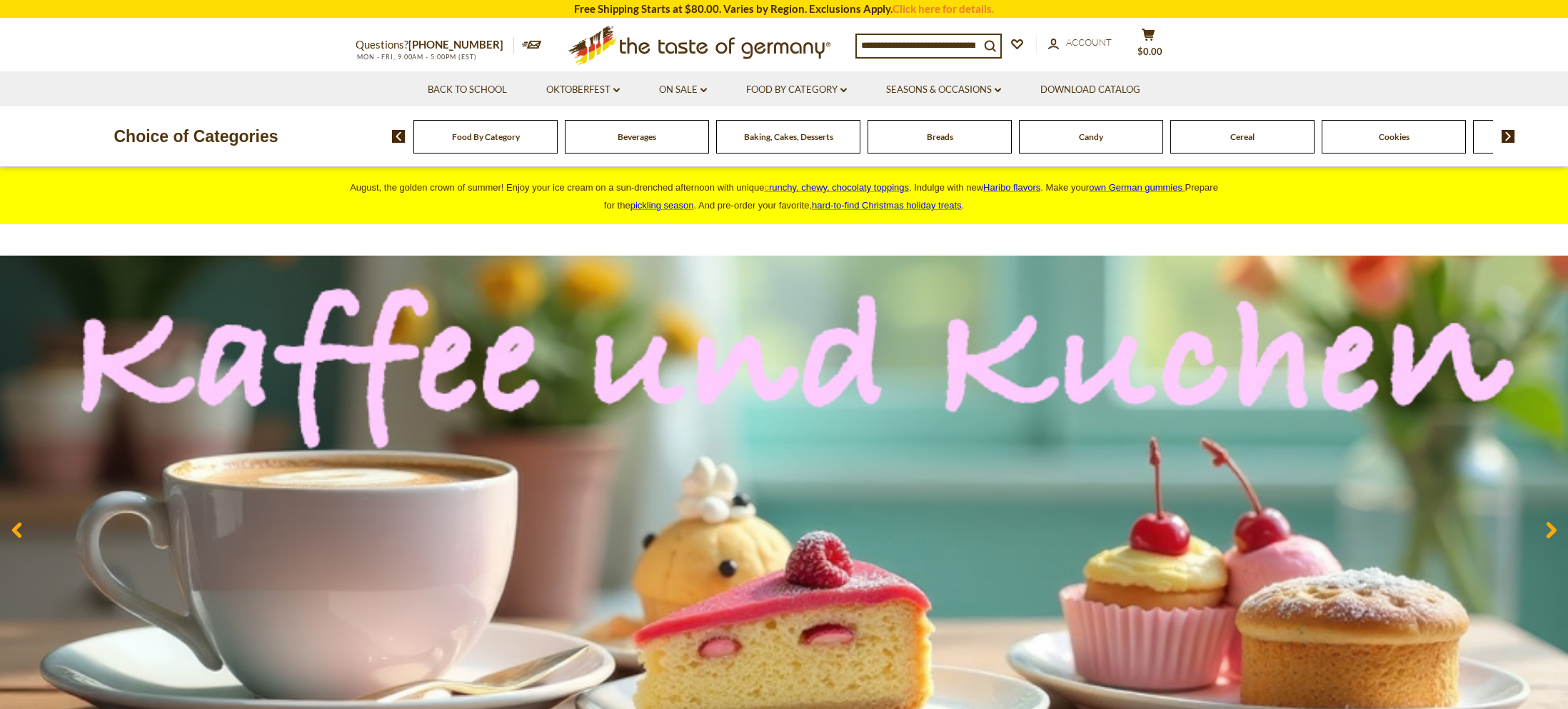
click at [511, 141] on span "Food By Category" at bounding box center [486, 136] width 68 height 11
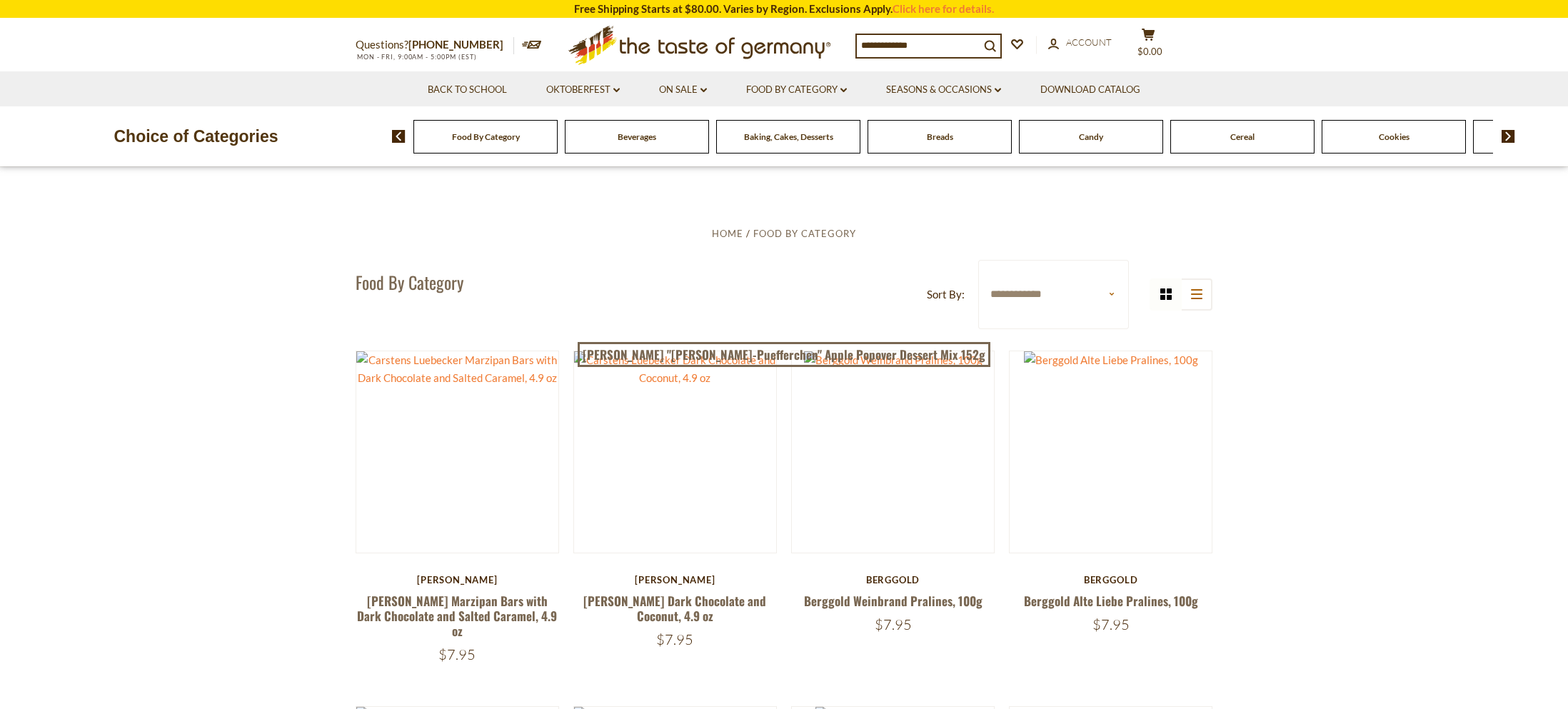
click at [936, 135] on span "Breads" at bounding box center [940, 136] width 27 height 11
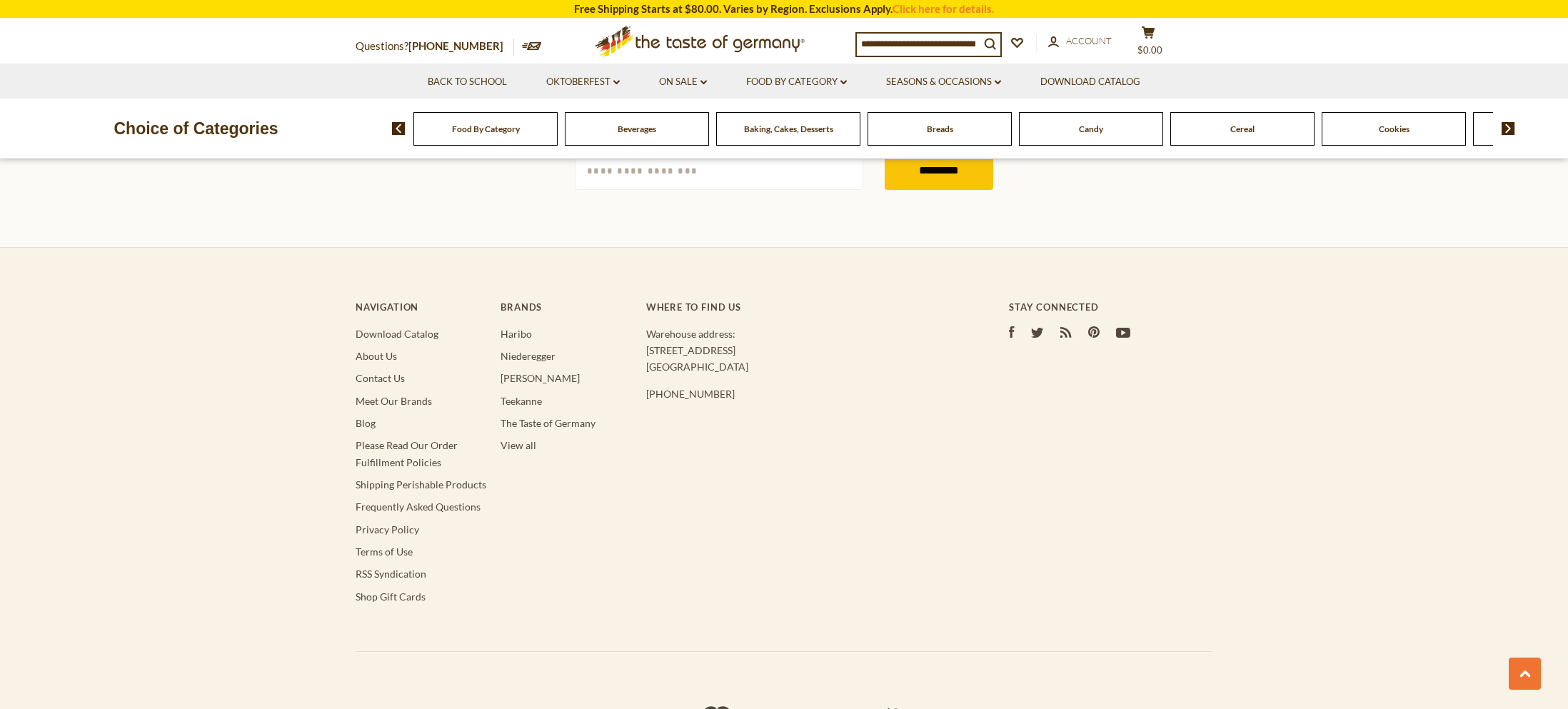
scroll to position [4402, 0]
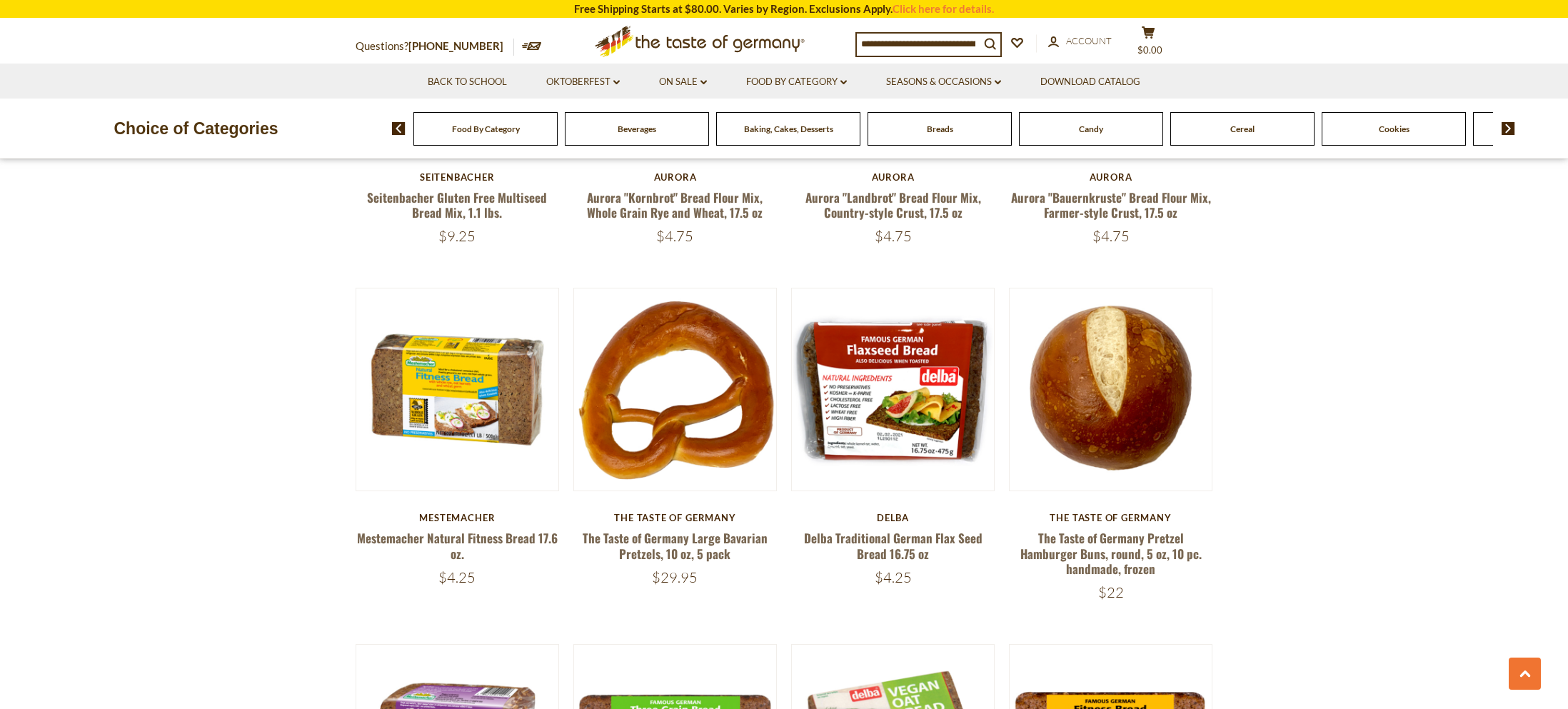
scroll to position [1817, 0]
click at [1121, 135] on link at bounding box center [1111, 51] width 170 height 170
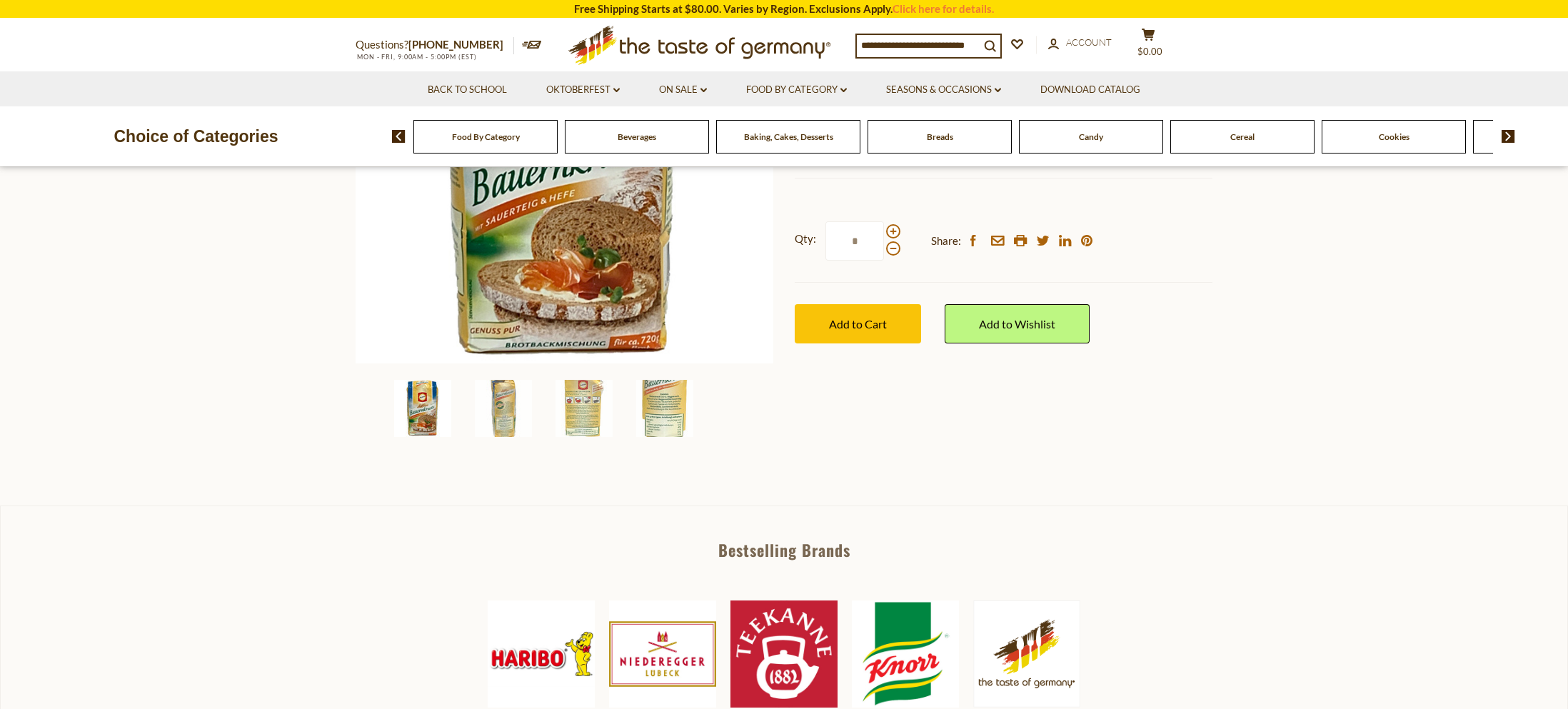
scroll to position [310, 0]
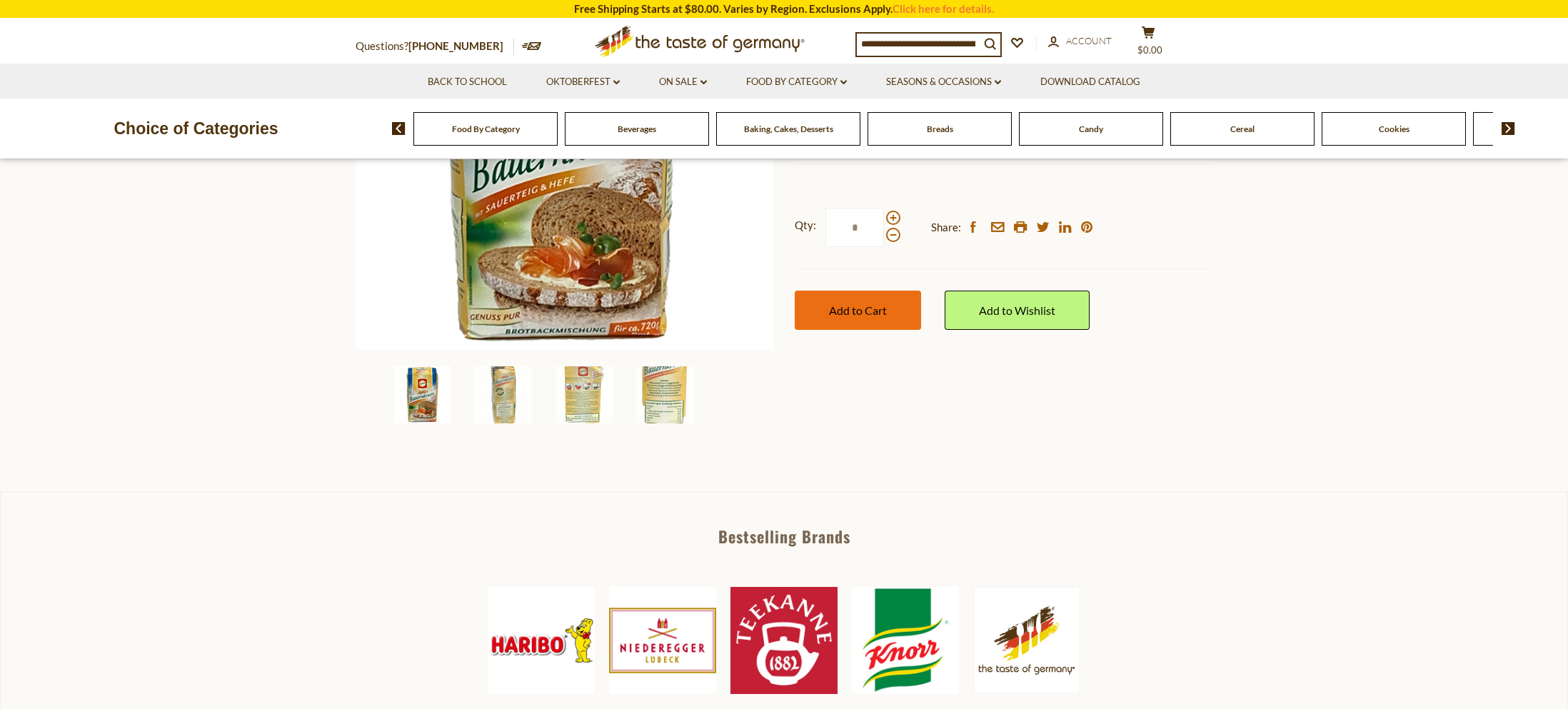
click at [878, 330] on button "Add to Cart" at bounding box center [858, 310] width 127 height 39
